Goal: Information Seeking & Learning: Check status

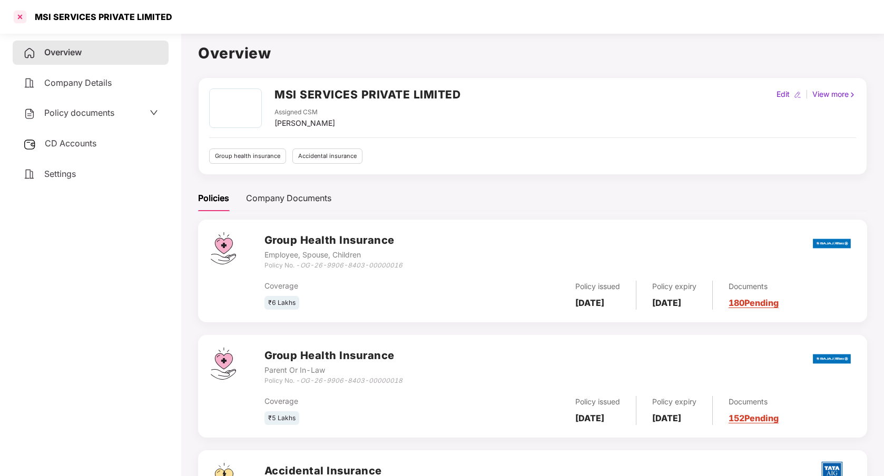
click at [14, 14] on div at bounding box center [20, 16] width 17 height 17
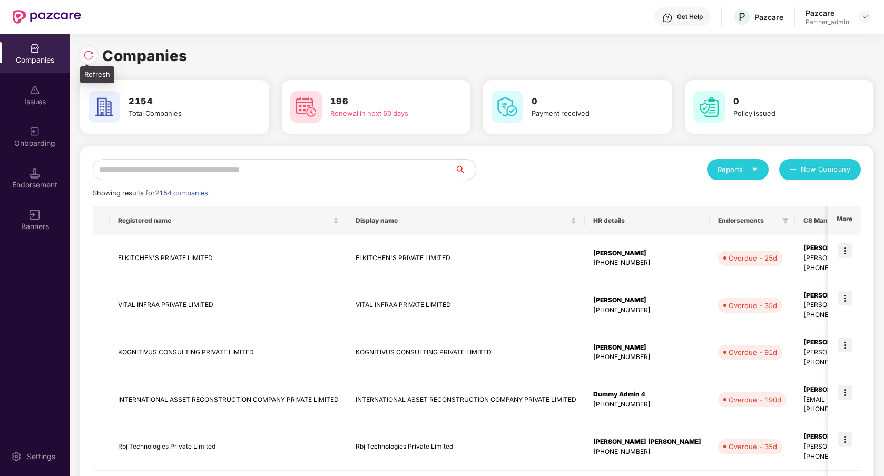
click at [91, 60] on div at bounding box center [88, 55] width 17 height 17
click at [148, 176] on input "text" at bounding box center [274, 169] width 362 height 21
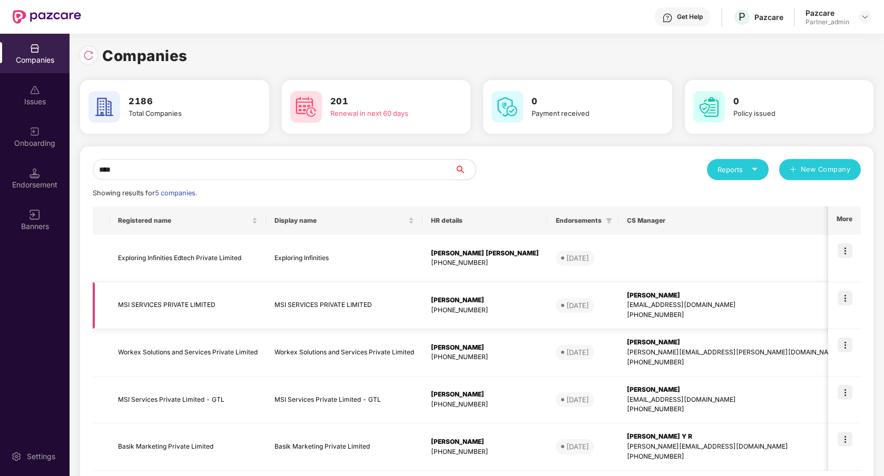
type input "***"
click at [845, 299] on img at bounding box center [845, 298] width 15 height 15
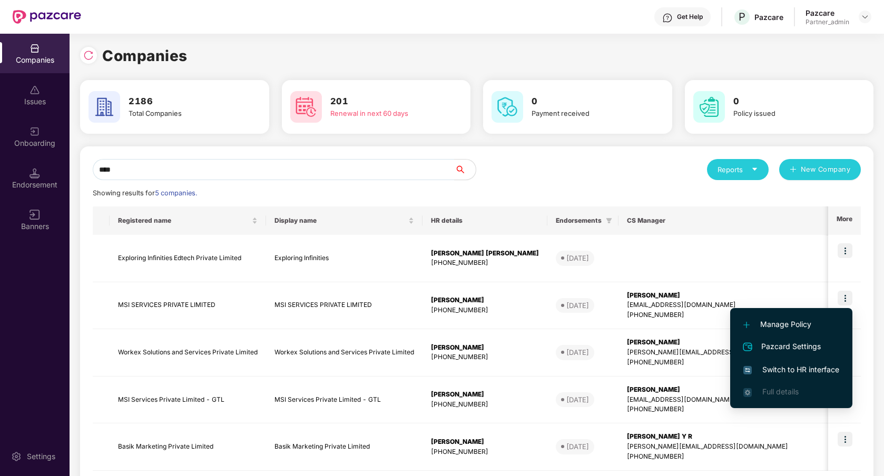
click at [806, 367] on span "Switch to HR interface" at bounding box center [791, 370] width 96 height 12
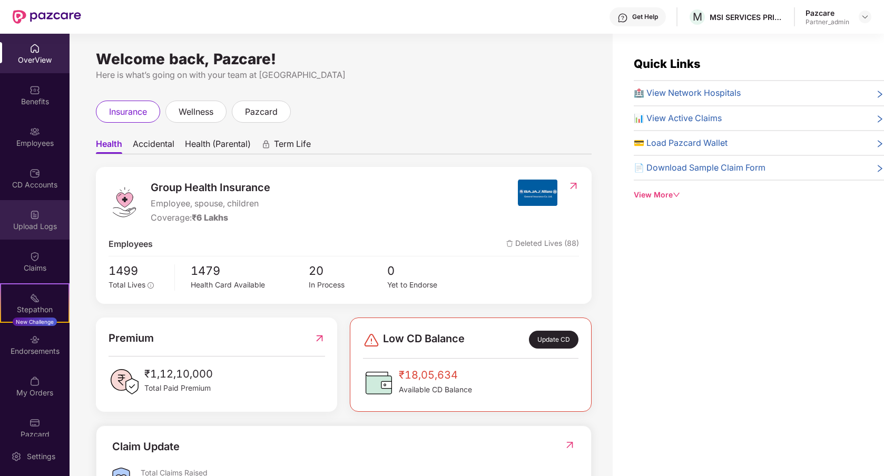
click at [50, 219] on div "Upload Logs" at bounding box center [35, 220] width 70 height 40
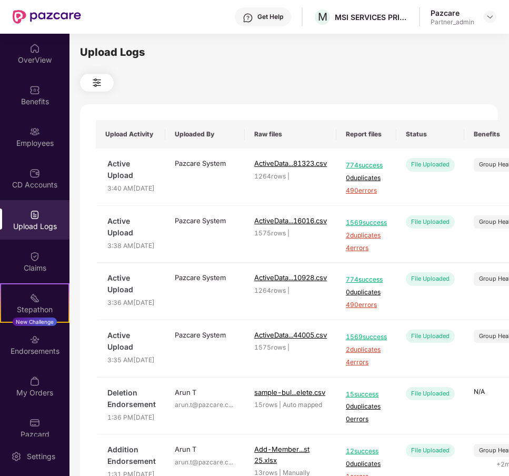
click at [387, 71] on div "Upload Logs Upload Activity Uploaded By Raw files Report files Status Benefits …" at bounding box center [289, 253] width 418 height 418
click at [38, 264] on div "Claims" at bounding box center [35, 268] width 70 height 11
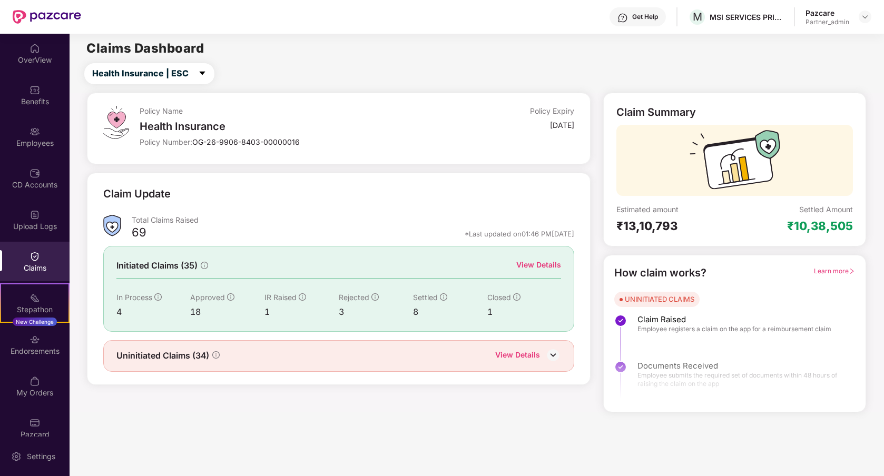
click at [402, 193] on div "Claim Update" at bounding box center [338, 200] width 471 height 29
click at [555, 353] on img at bounding box center [553, 355] width 16 height 16
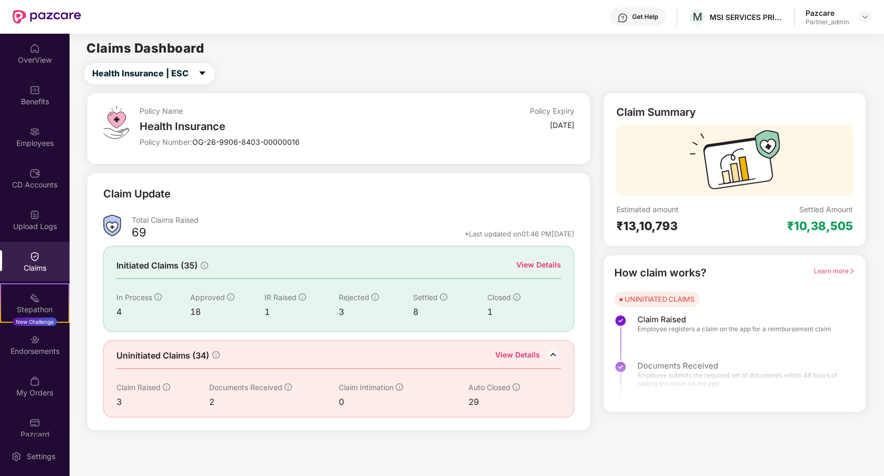
click at [555, 353] on img at bounding box center [553, 355] width 16 height 16
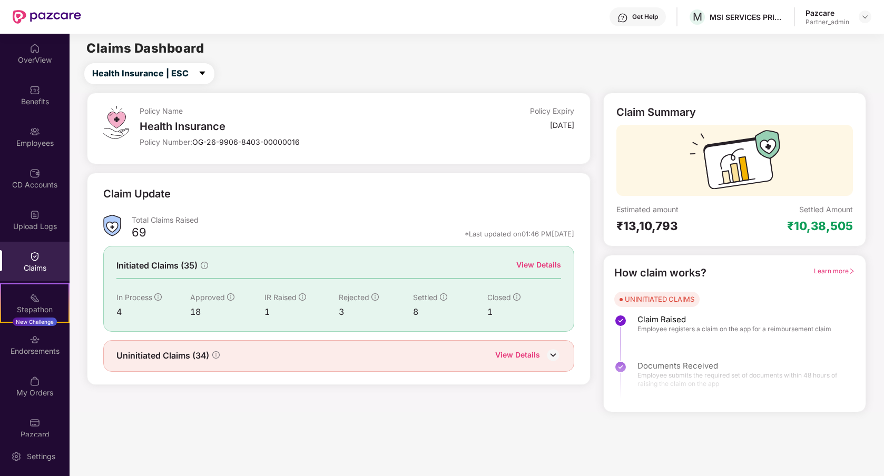
click at [541, 266] on div "View Details" at bounding box center [538, 265] width 45 height 12
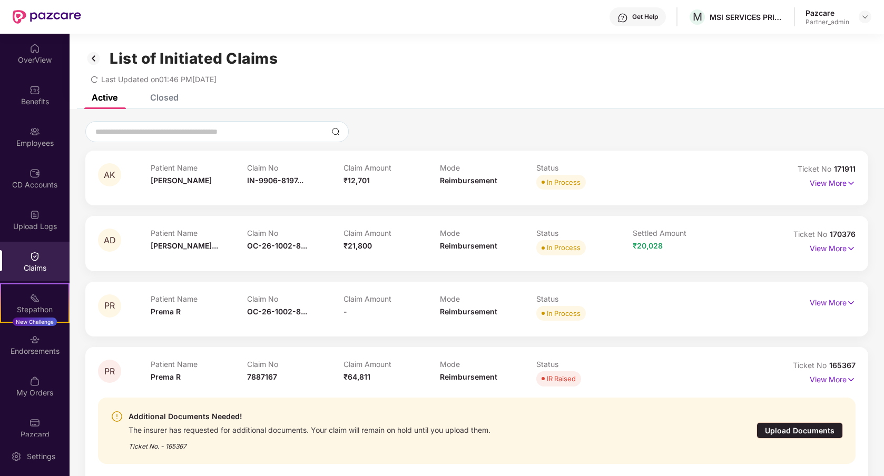
click at [95, 77] on icon "redo" at bounding box center [94, 79] width 7 height 7
click at [171, 95] on div "Closed" at bounding box center [164, 97] width 28 height 11
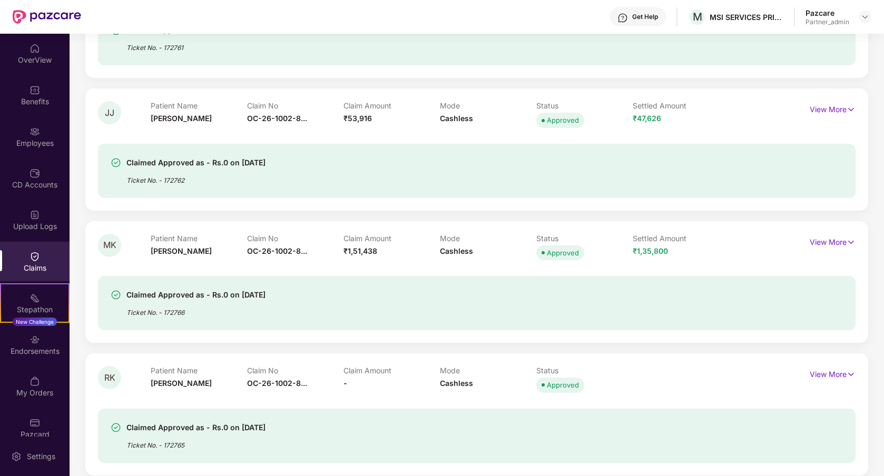
scroll to position [302, 0]
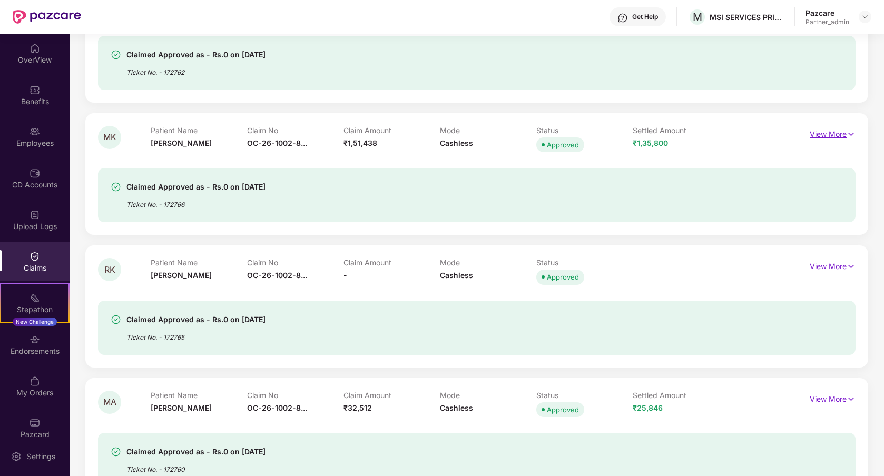
click at [830, 132] on p "View More" at bounding box center [833, 133] width 46 height 14
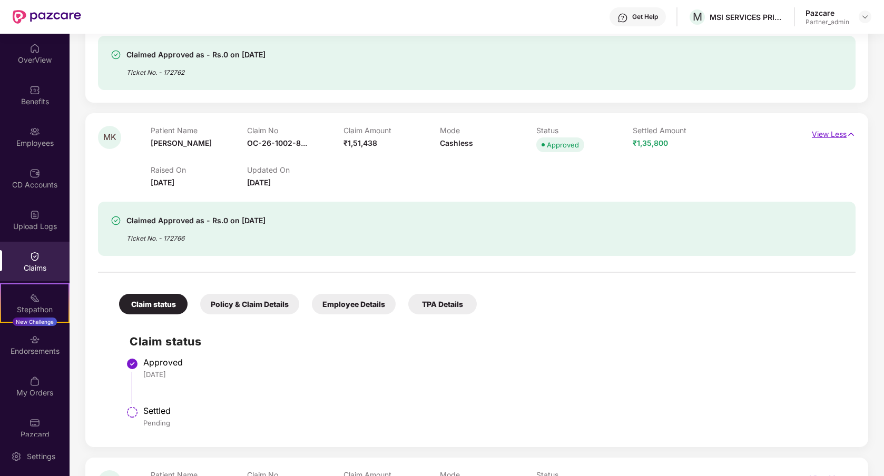
click at [830, 132] on p "View Less" at bounding box center [834, 133] width 44 height 14
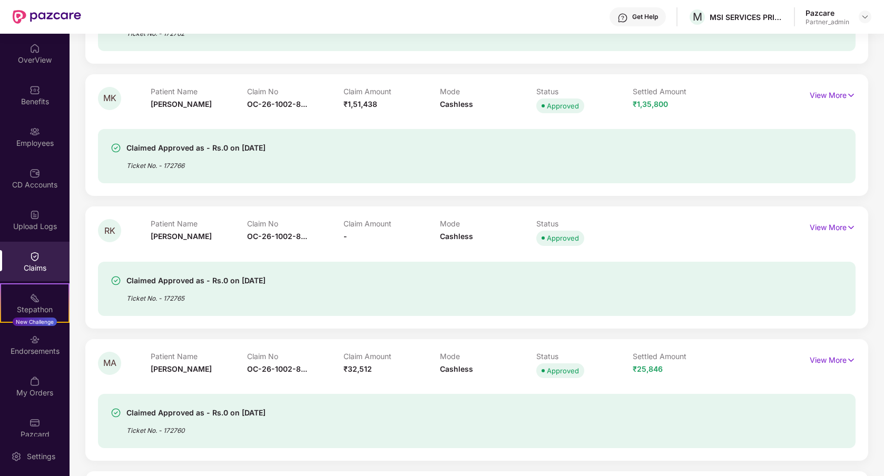
scroll to position [0, 0]
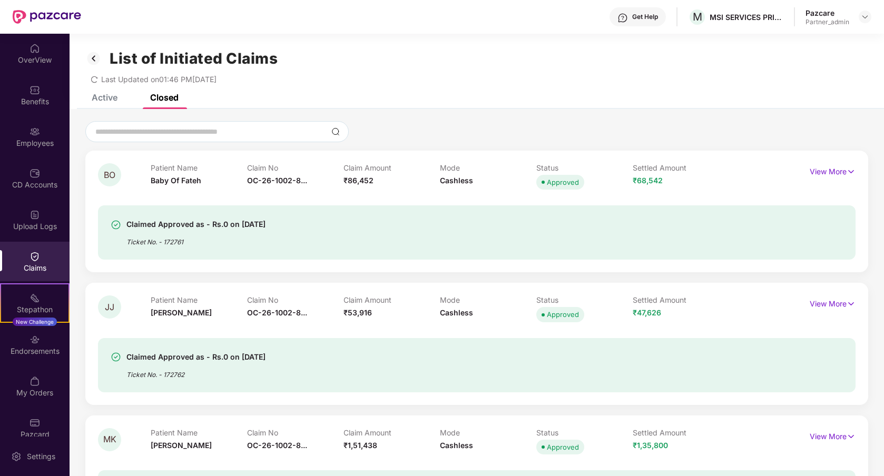
click at [114, 103] on div "Active" at bounding box center [97, 97] width 42 height 23
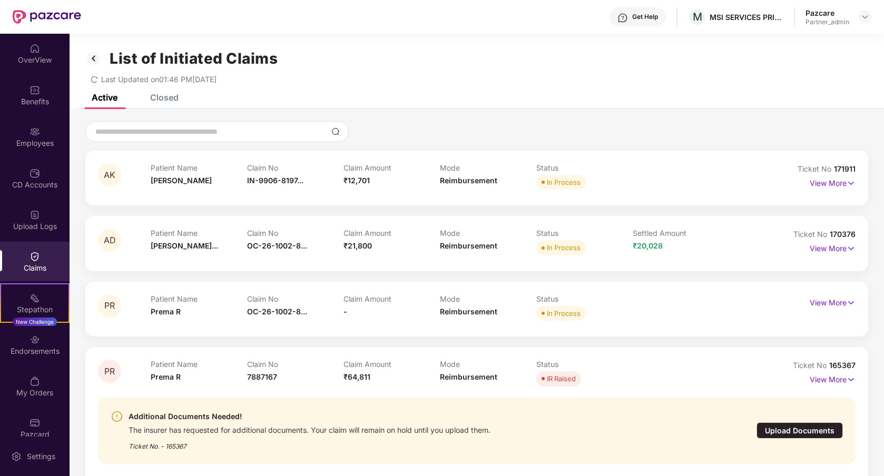
click at [495, 93] on div "List of Initiated Claims Last Updated on 01:46 PM[DATE]" at bounding box center [477, 64] width 814 height 61
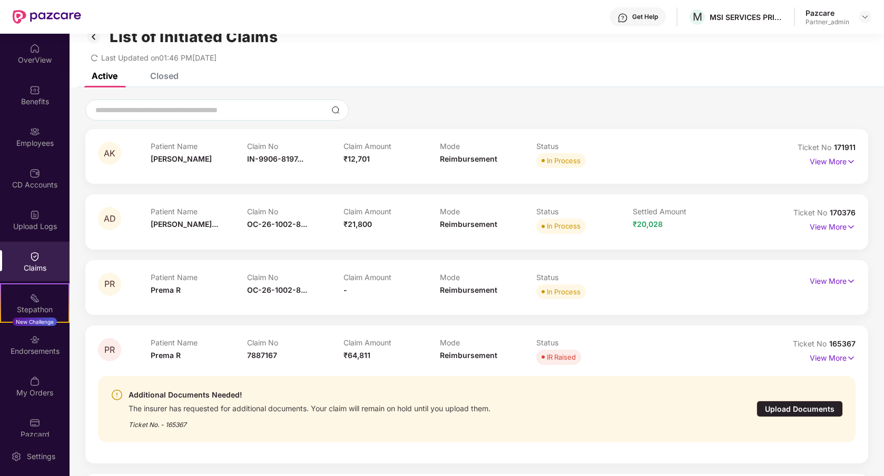
scroll to position [34, 0]
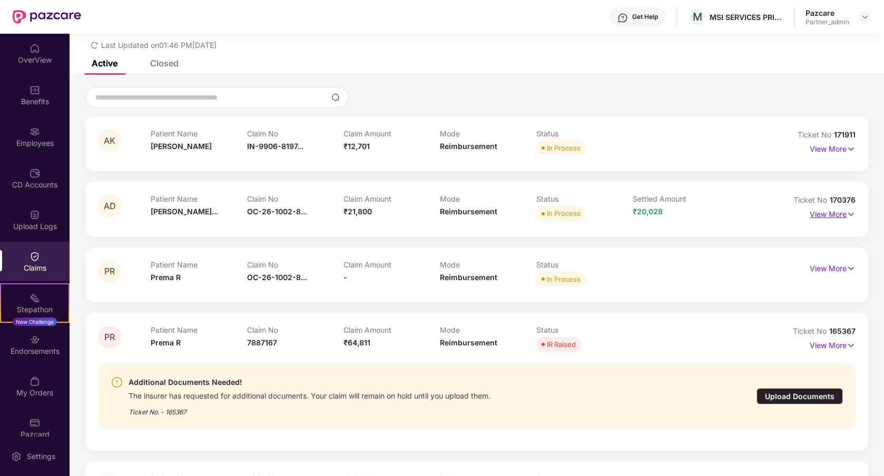
click at [819, 216] on p "View More" at bounding box center [833, 213] width 46 height 14
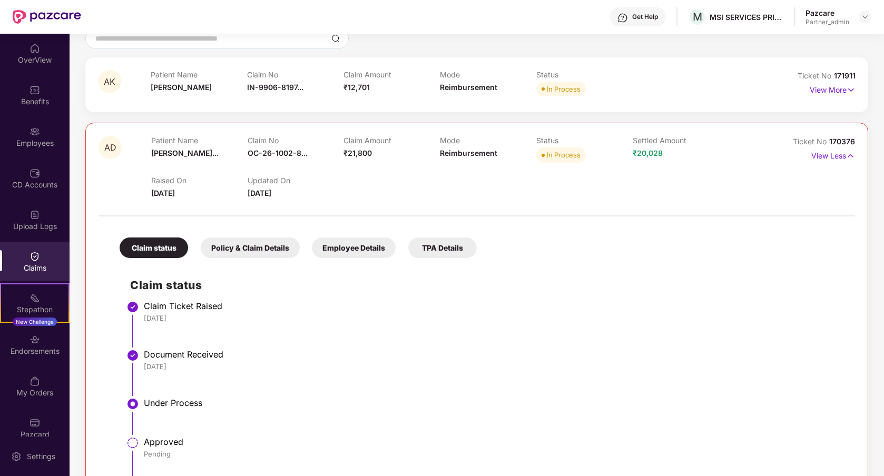
scroll to position [90, 0]
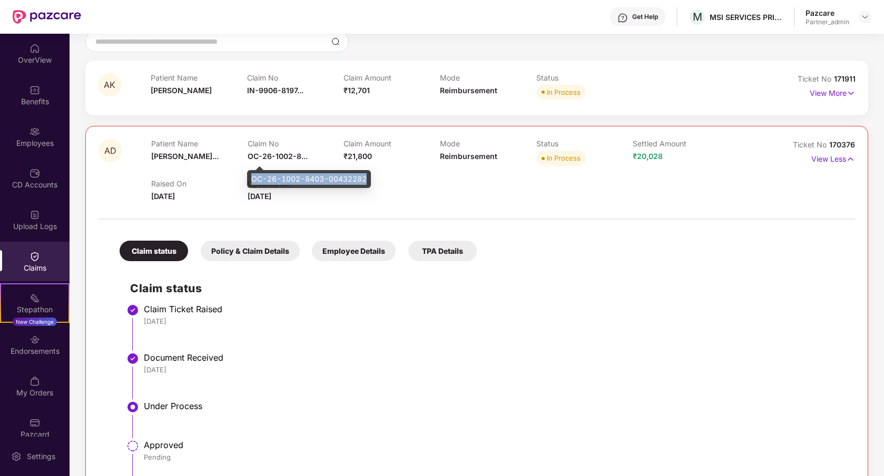
drag, startPoint x: 367, startPoint y: 180, endPoint x: 251, endPoint y: 180, distance: 116.4
click at [251, 180] on div "OC-26-1002-8403-00432282" at bounding box center [309, 179] width 124 height 18
copy div "OC-26-1002-8403-00432282"
drag, startPoint x: 631, startPoint y: 155, endPoint x: 666, endPoint y: 156, distance: 35.3
click at [666, 156] on div "Patient Name [PERSON_NAME]... Claim No OC-26-1002-8... Claim Amount ₹21,800 Mod…" at bounding box center [440, 153] width 578 height 29
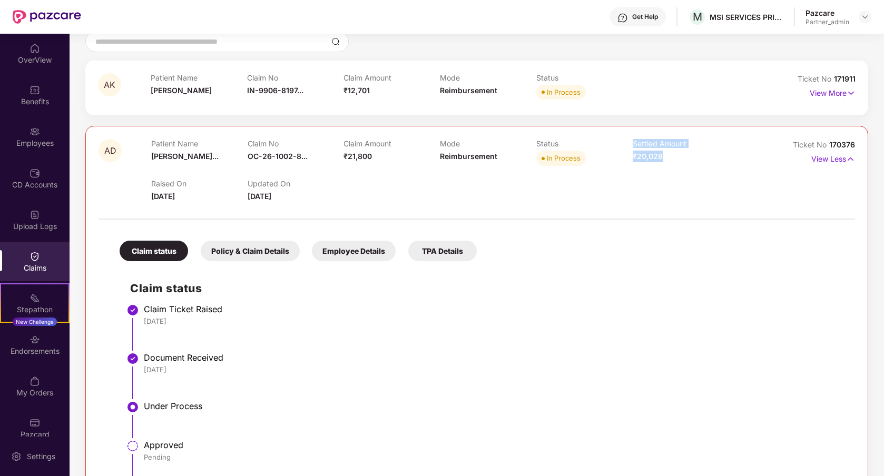
click at [656, 189] on div "Raised On [DATE] Updated On [DATE]" at bounding box center [440, 186] width 578 height 34
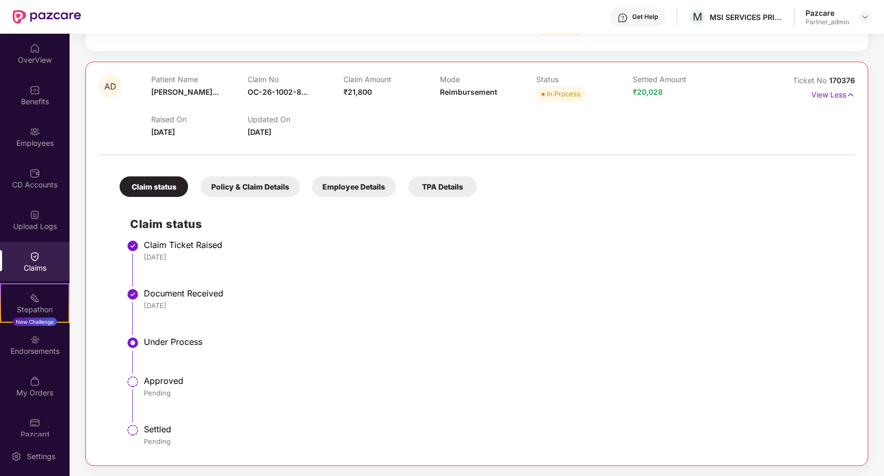
scroll to position [168, 0]
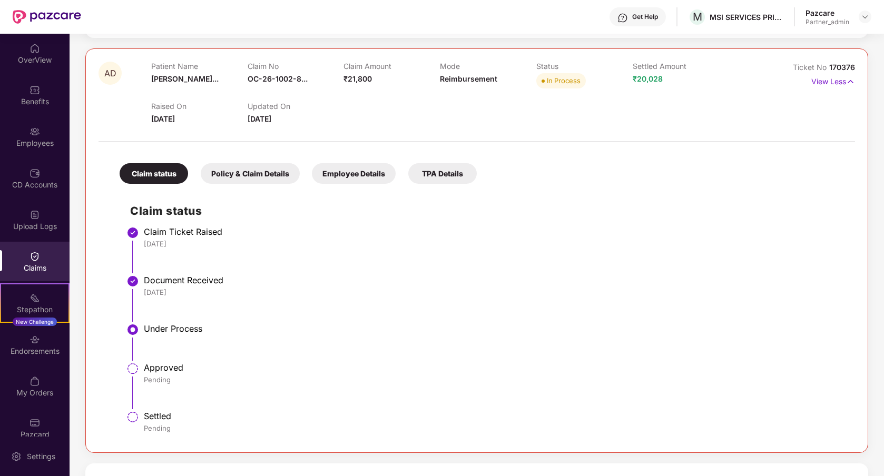
click at [262, 174] on div "Policy & Claim Details" at bounding box center [250, 173] width 99 height 21
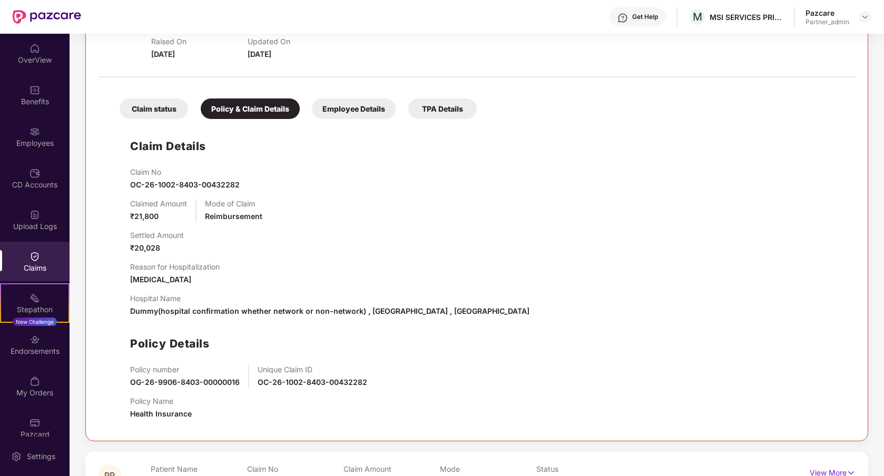
scroll to position [242, 0]
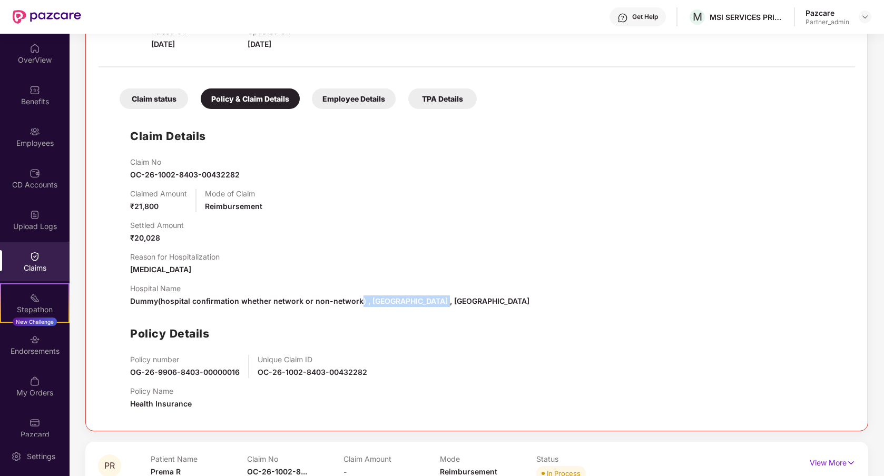
drag, startPoint x: 462, startPoint y: 304, endPoint x: 343, endPoint y: 308, distance: 119.1
click at [343, 308] on div "Claim No OC-26-1002-8403-00432282 Claimed Amount ₹21,800 Mode of Claim Reimburs…" at bounding box center [487, 287] width 714 height 261
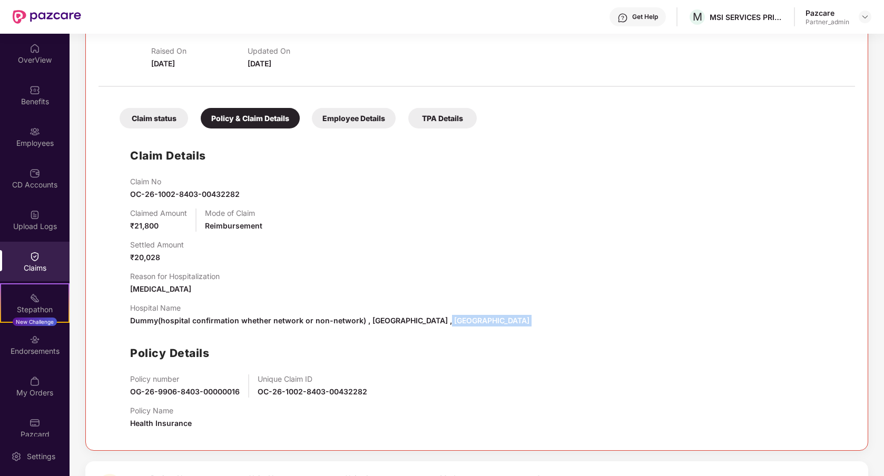
scroll to position [222, 0]
click at [356, 122] on div "Employee Details" at bounding box center [354, 119] width 84 height 21
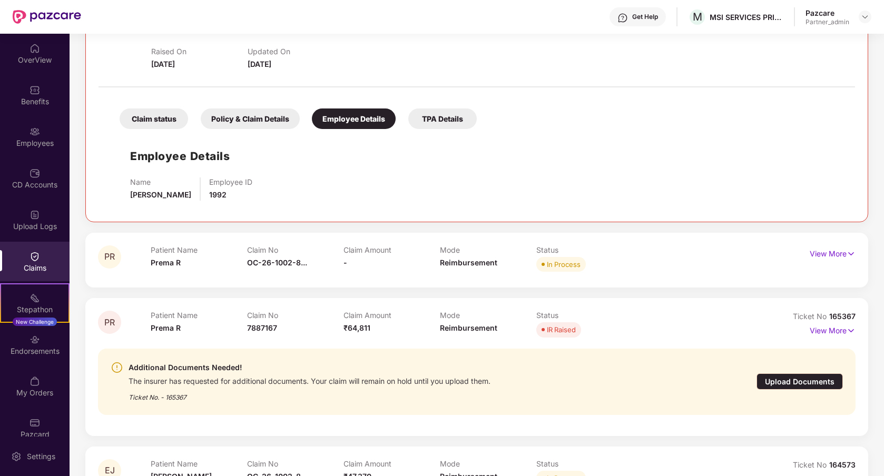
click at [441, 125] on div "TPA Details" at bounding box center [442, 119] width 68 height 21
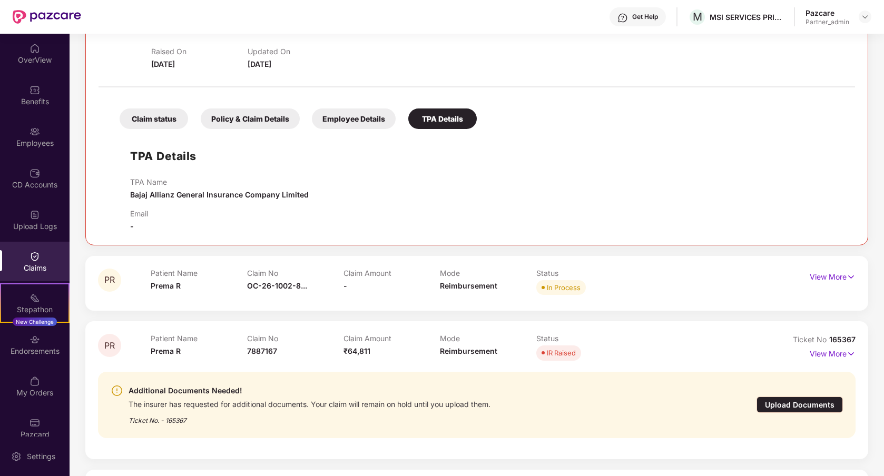
click at [363, 112] on div "Employee Details" at bounding box center [354, 119] width 84 height 21
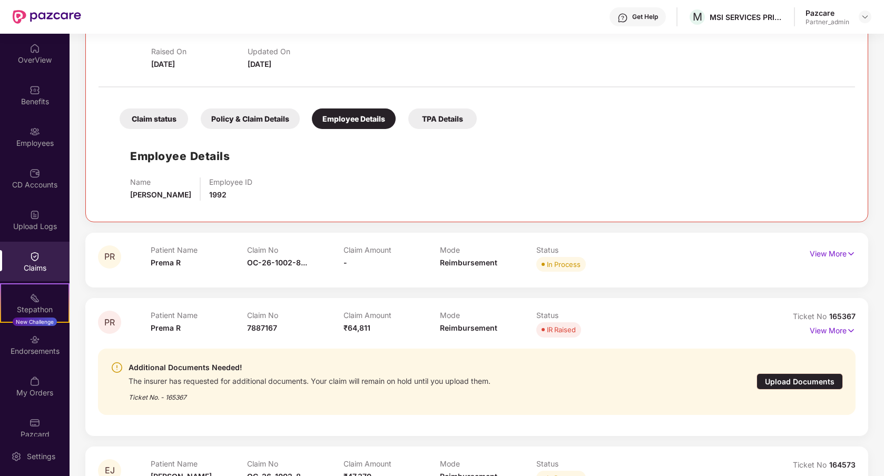
click at [273, 123] on div "Policy & Claim Details" at bounding box center [250, 119] width 99 height 21
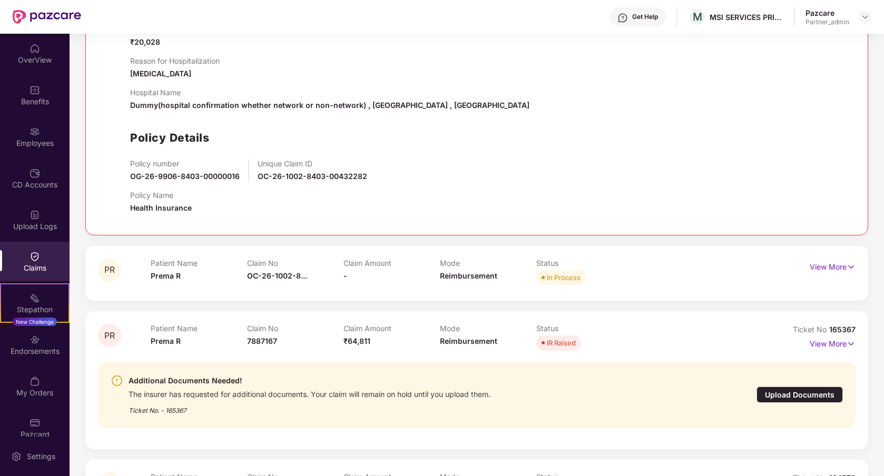
scroll to position [487, 0]
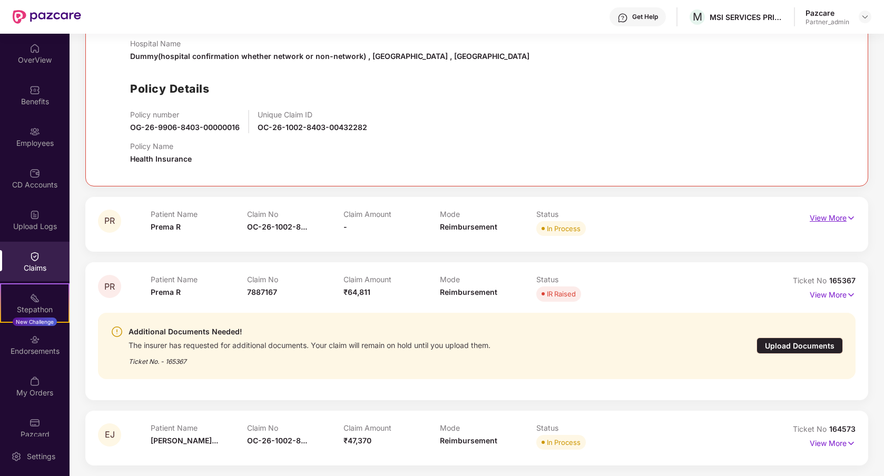
click at [842, 216] on p "View More" at bounding box center [833, 217] width 46 height 14
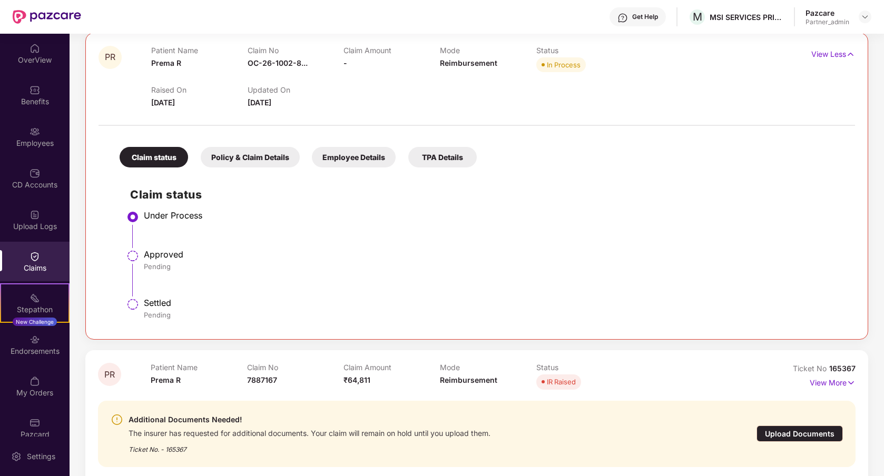
scroll to position [608, 0]
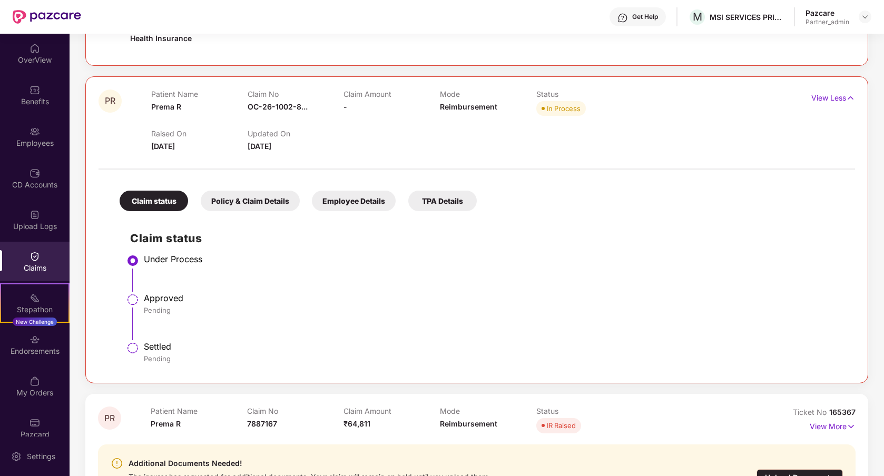
click at [252, 202] on div "Policy & Claim Details" at bounding box center [250, 201] width 99 height 21
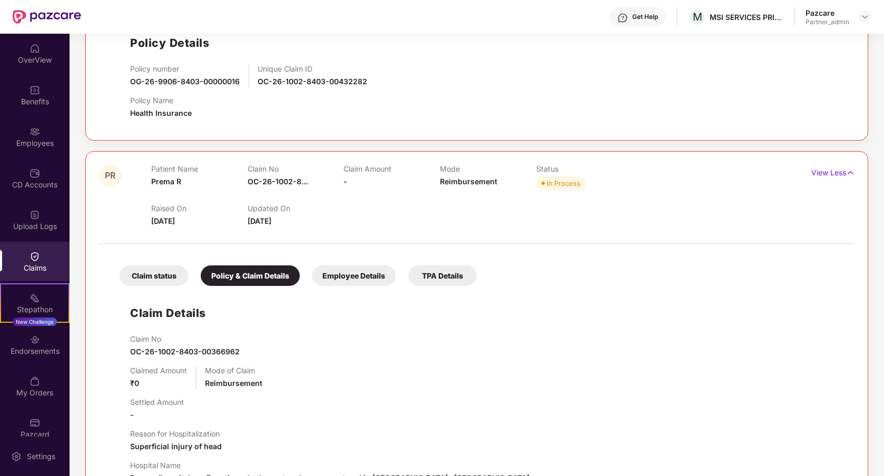
scroll to position [525, 0]
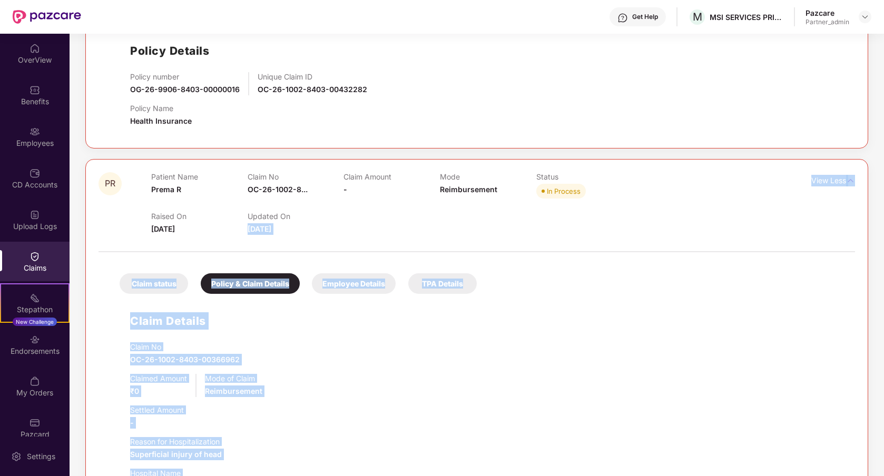
drag, startPoint x: 251, startPoint y: 211, endPoint x: 288, endPoint y: 212, distance: 36.3
click at [292, 212] on body "Get Help M MSI SERVICES PRIVATE LIMITED Pazcare Partner_admin OverView Benefits…" at bounding box center [442, 238] width 884 height 476
click at [348, 223] on div "Raised On [DATE] Updated On [DATE]" at bounding box center [440, 218] width 578 height 34
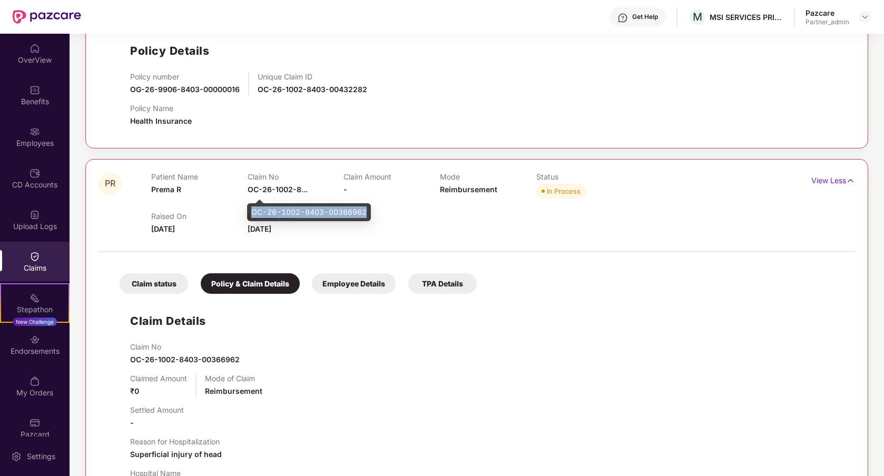
drag, startPoint x: 251, startPoint y: 211, endPoint x: 366, endPoint y: 208, distance: 114.9
click at [366, 208] on div "OC-26-1002-8403-00366962" at bounding box center [309, 212] width 124 height 18
copy div "OC-26-1002-8403-00366962"
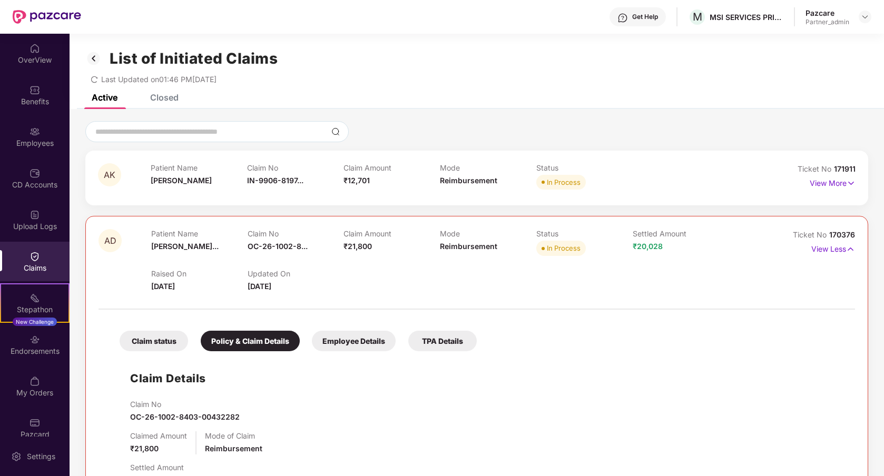
click at [168, 99] on div "Closed" at bounding box center [164, 97] width 28 height 11
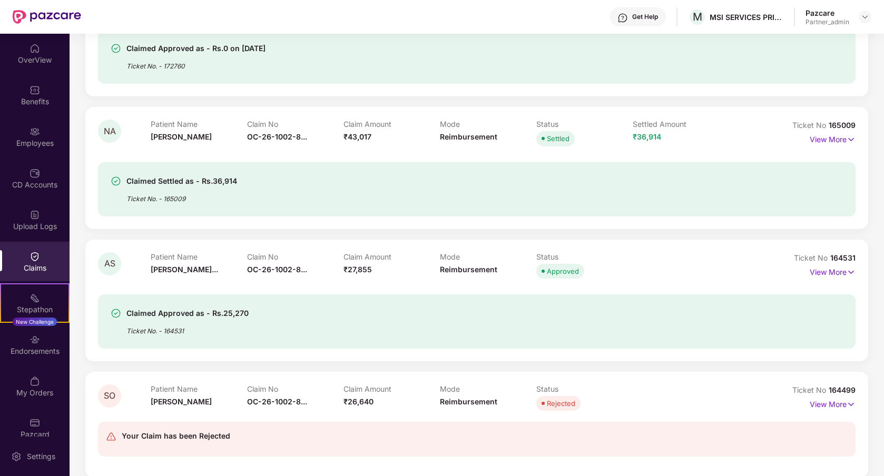
scroll to position [700, 0]
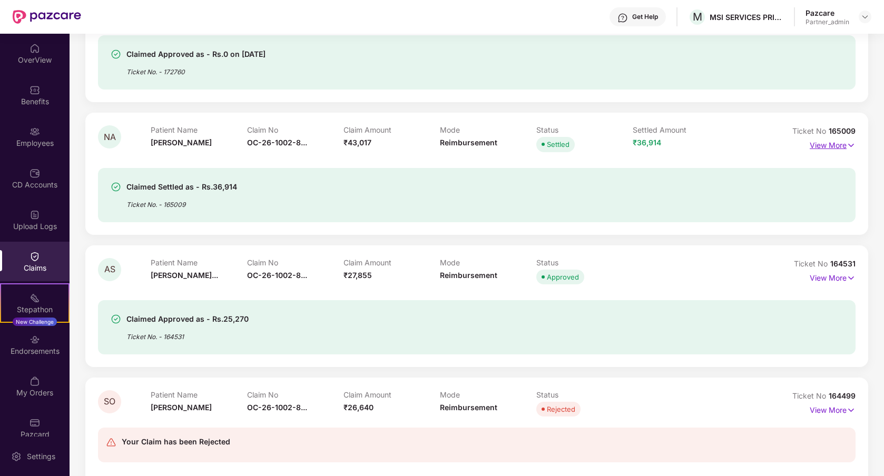
click at [834, 141] on p "View More" at bounding box center [833, 144] width 46 height 14
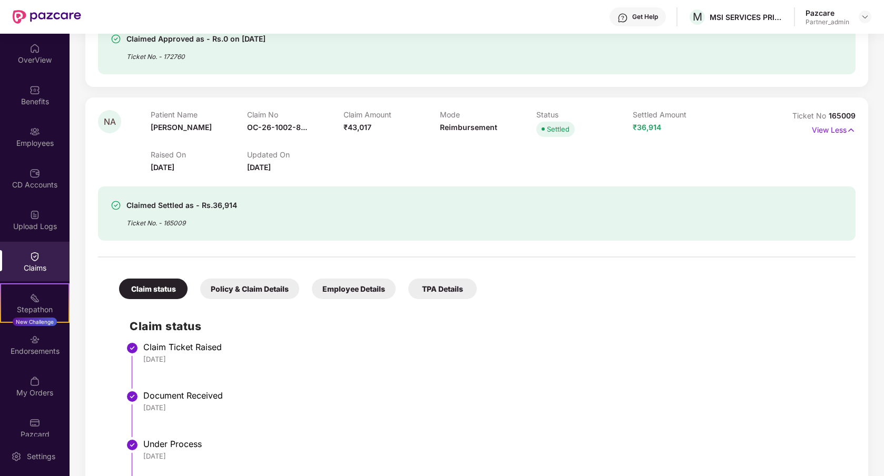
scroll to position [712, 0]
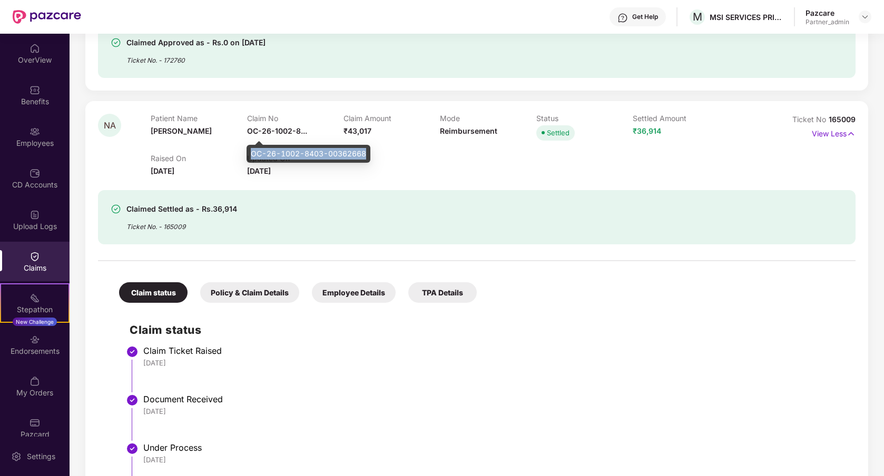
drag, startPoint x: 367, startPoint y: 155, endPoint x: 252, endPoint y: 157, distance: 114.3
click at [252, 157] on div "OC-26-1002-8403-00362668" at bounding box center [309, 154] width 124 height 18
copy div "OC-26-1002-8403-00362668"
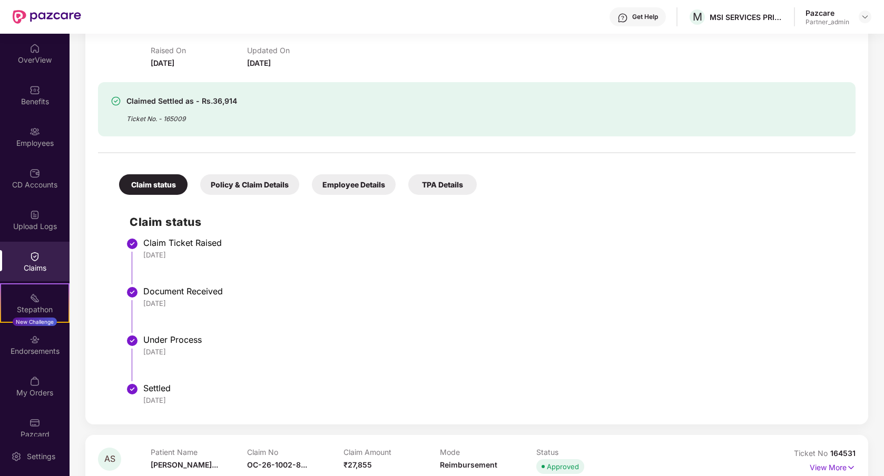
scroll to position [823, 0]
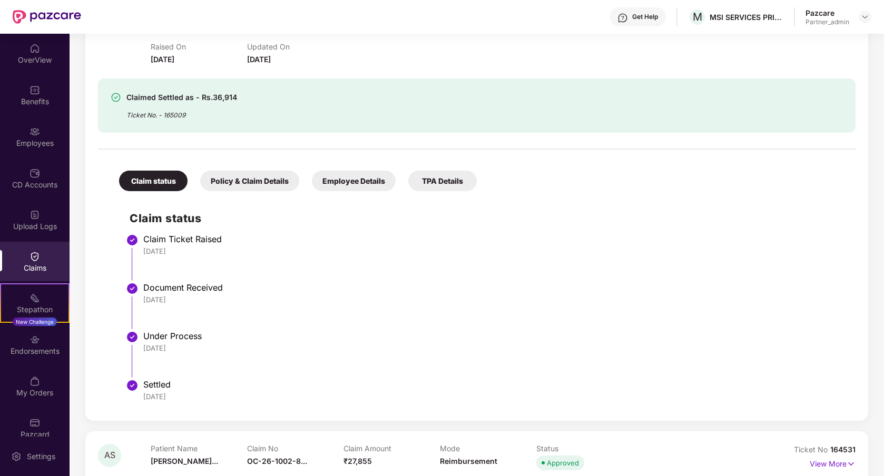
click at [267, 186] on div "Policy & Claim Details" at bounding box center [249, 181] width 99 height 21
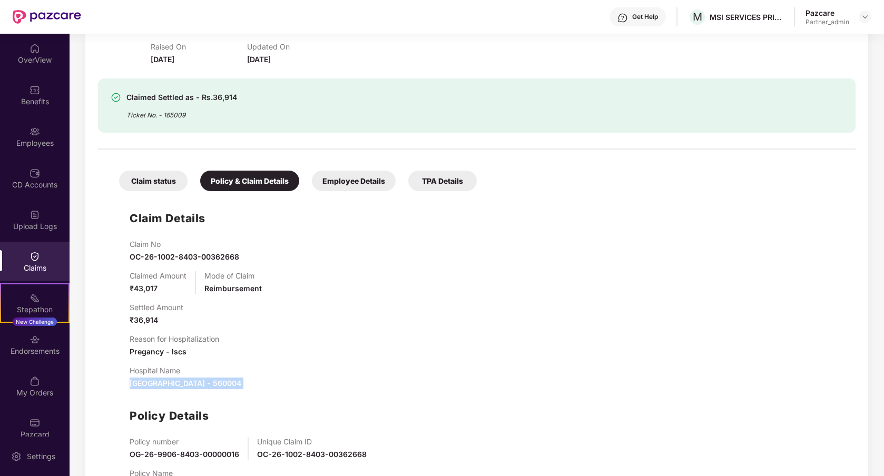
drag, startPoint x: 130, startPoint y: 384, endPoint x: 301, endPoint y: 389, distance: 170.7
click at [301, 389] on div "Claim No OC-26-1002-8403-00362668 Claimed Amount ₹43,017 Mode of Claim Reimburs…" at bounding box center [487, 370] width 715 height 261
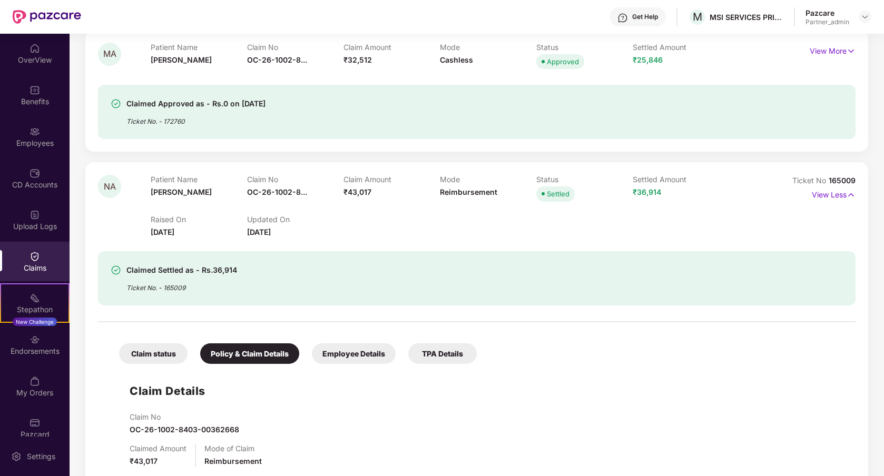
click at [343, 358] on div "Employee Details" at bounding box center [354, 353] width 84 height 21
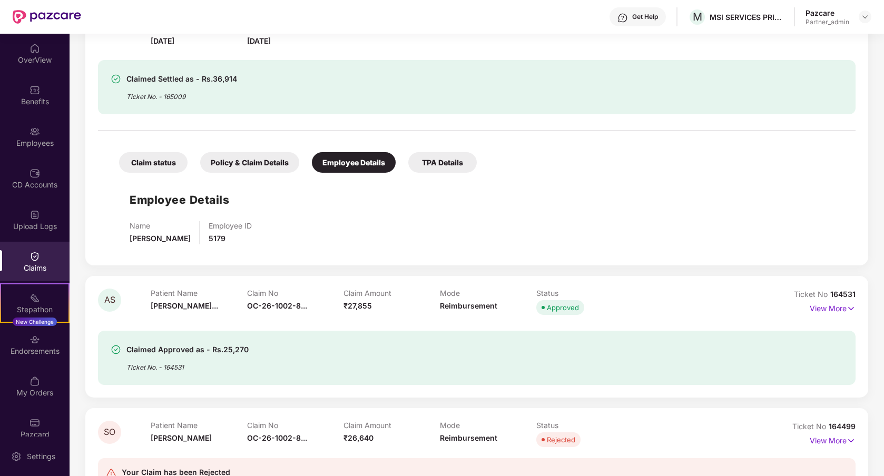
scroll to position [765, 0]
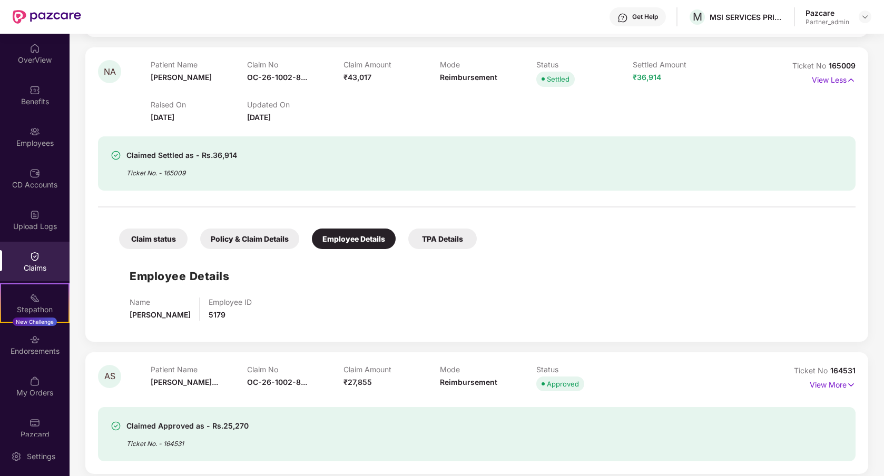
click at [273, 237] on div "Policy & Claim Details" at bounding box center [249, 239] width 99 height 21
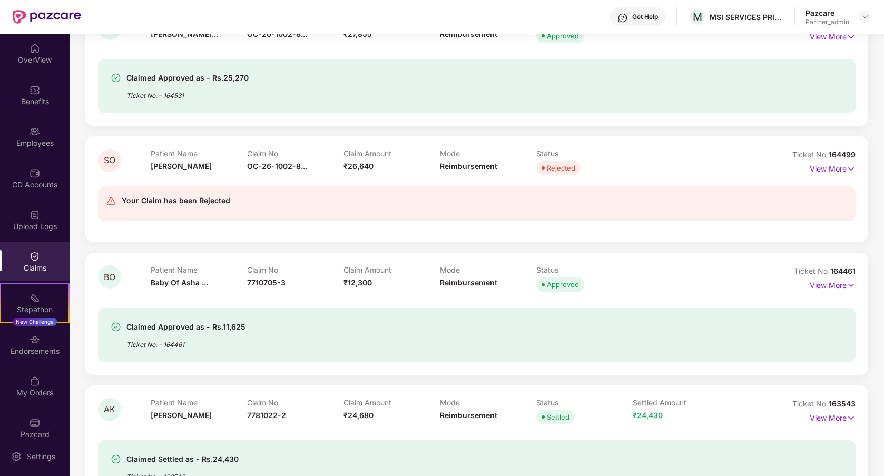
scroll to position [1332, 0]
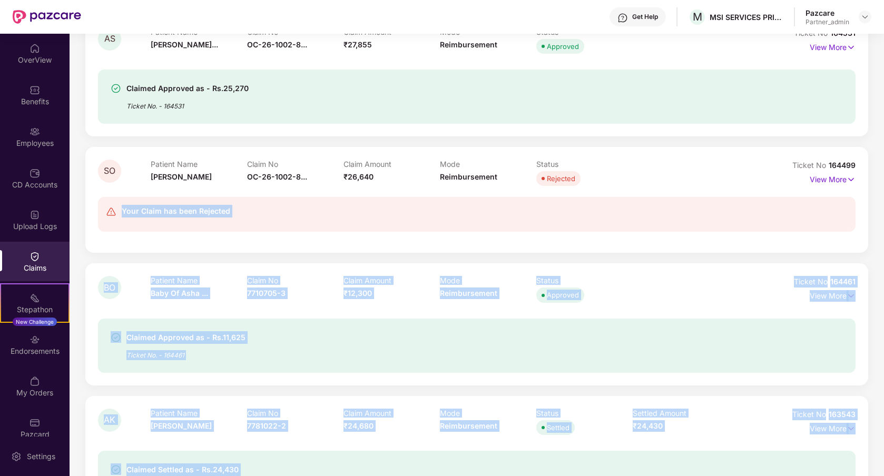
drag, startPoint x: 252, startPoint y: 202, endPoint x: 355, endPoint y: 203, distance: 103.2
click at [355, 203] on body "Get Help M MSI SERVICES PRIVATE LIMITED Pazcare Partner_admin OverView Benefits…" at bounding box center [442, 238] width 884 height 476
click at [355, 203] on div "Your Claim has been Rejected" at bounding box center [476, 214] width 757 height 35
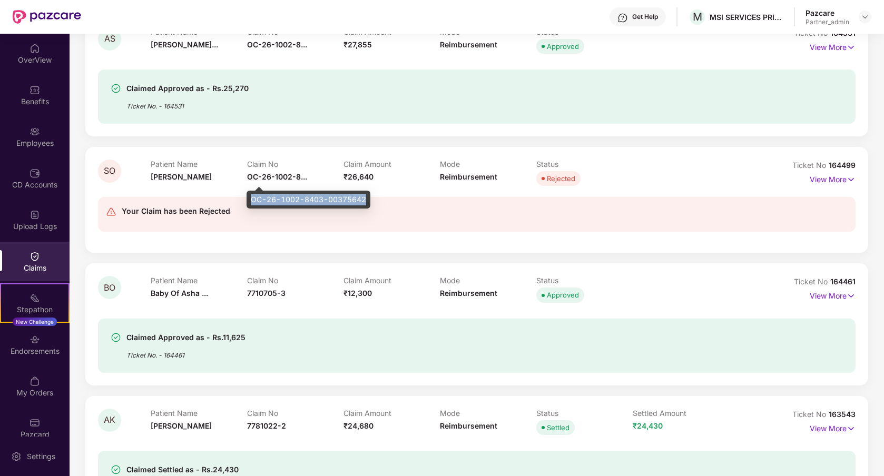
drag, startPoint x: 252, startPoint y: 200, endPoint x: 368, endPoint y: 199, distance: 115.9
click at [368, 199] on div "OC-26-1002-8403-00375642" at bounding box center [309, 200] width 124 height 18
copy div "OC-26-1002-8403-00375642"
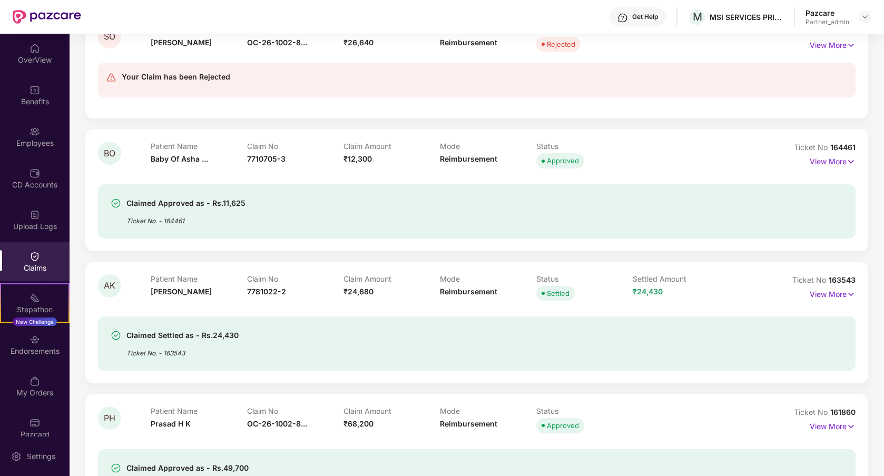
scroll to position [1511, 0]
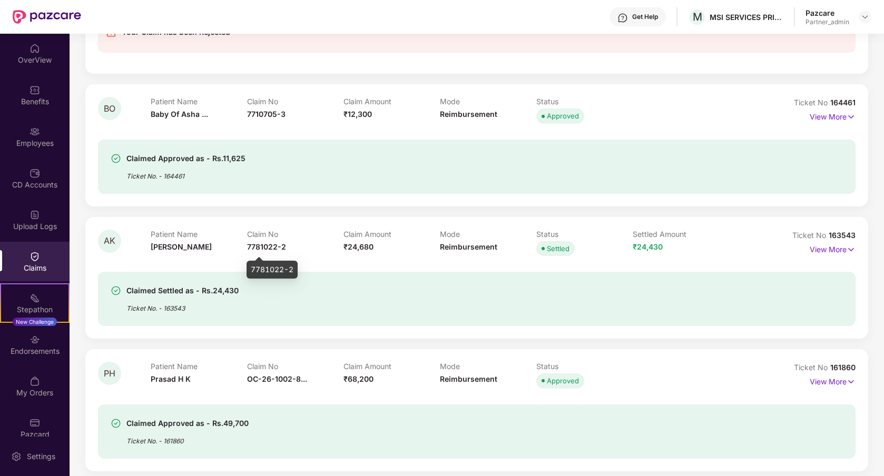
drag, startPoint x: 293, startPoint y: 270, endPoint x: 247, endPoint y: 271, distance: 46.4
click at [247, 271] on div "7781022-2" at bounding box center [272, 270] width 51 height 18
copy div "7781022-2"
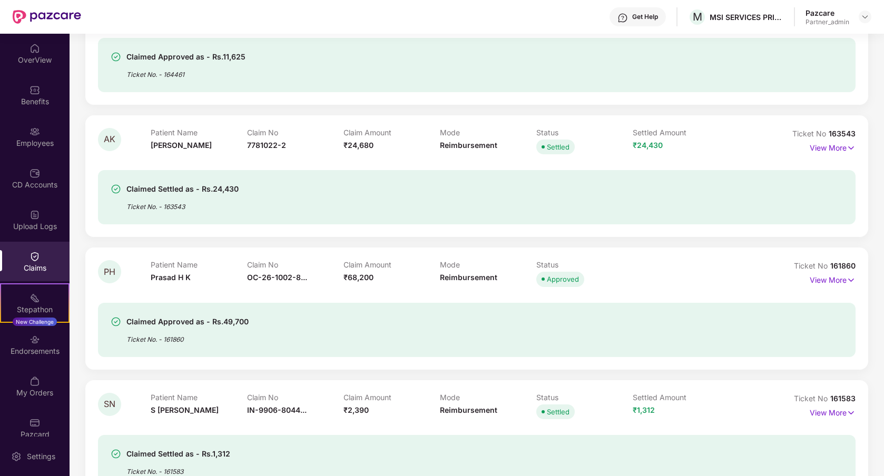
scroll to position [1648, 0]
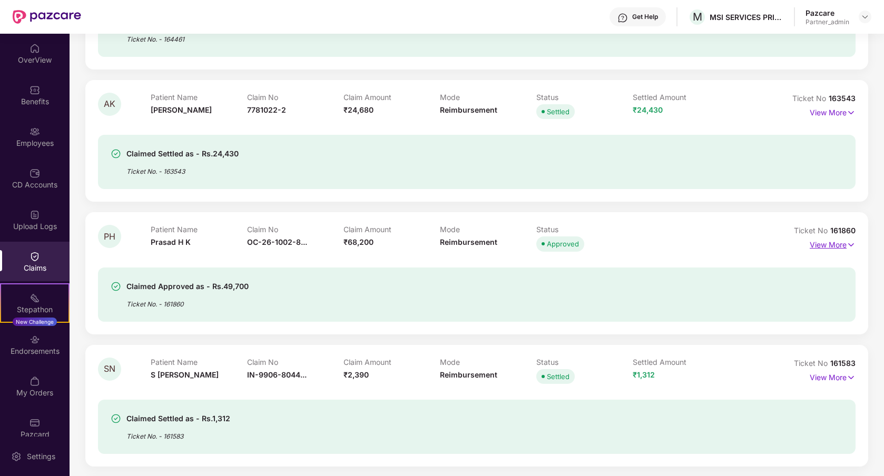
click at [834, 244] on p "View More" at bounding box center [833, 244] width 46 height 14
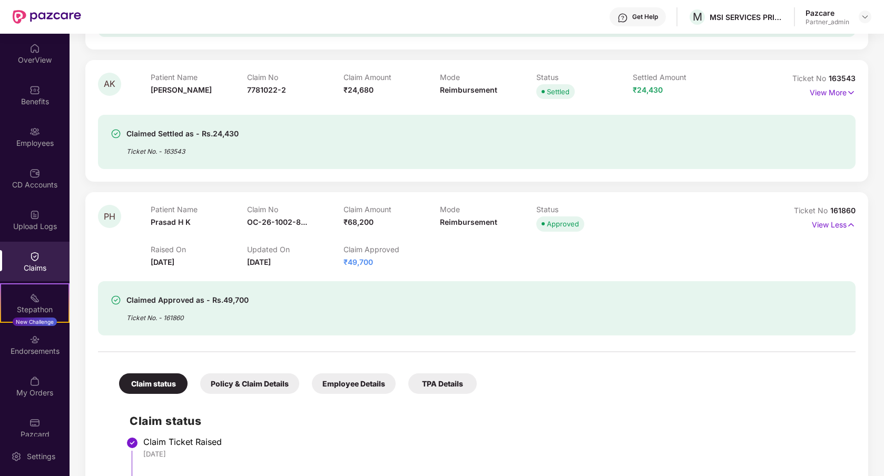
scroll to position [1672, 0]
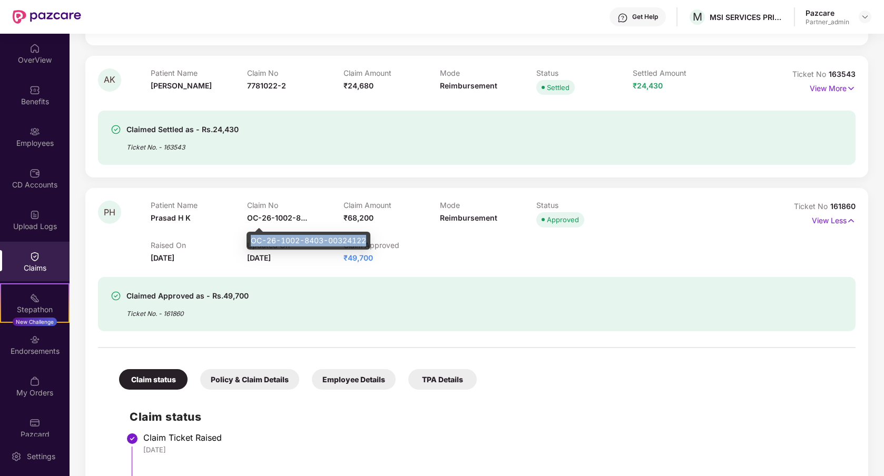
drag, startPoint x: 366, startPoint y: 241, endPoint x: 250, endPoint y: 242, distance: 115.9
click at [250, 242] on div "OC-26-1002-8403-00324122" at bounding box center [309, 241] width 124 height 18
copy div "OC-26-1002-8403-00324122"
